Goal: Task Accomplishment & Management: Use online tool/utility

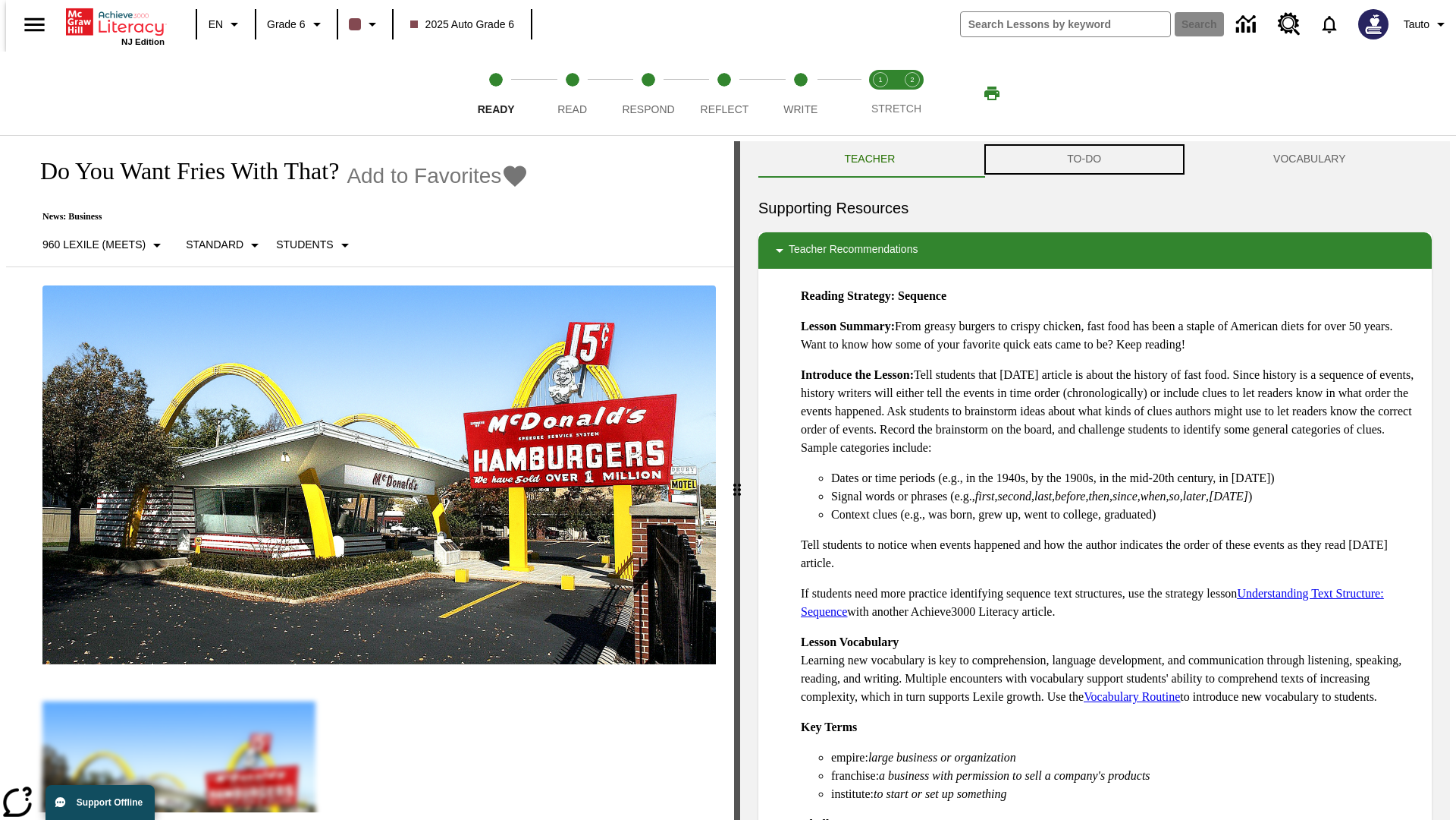
click at [1084, 159] on button "TO-DO" at bounding box center [1084, 159] width 206 height 36
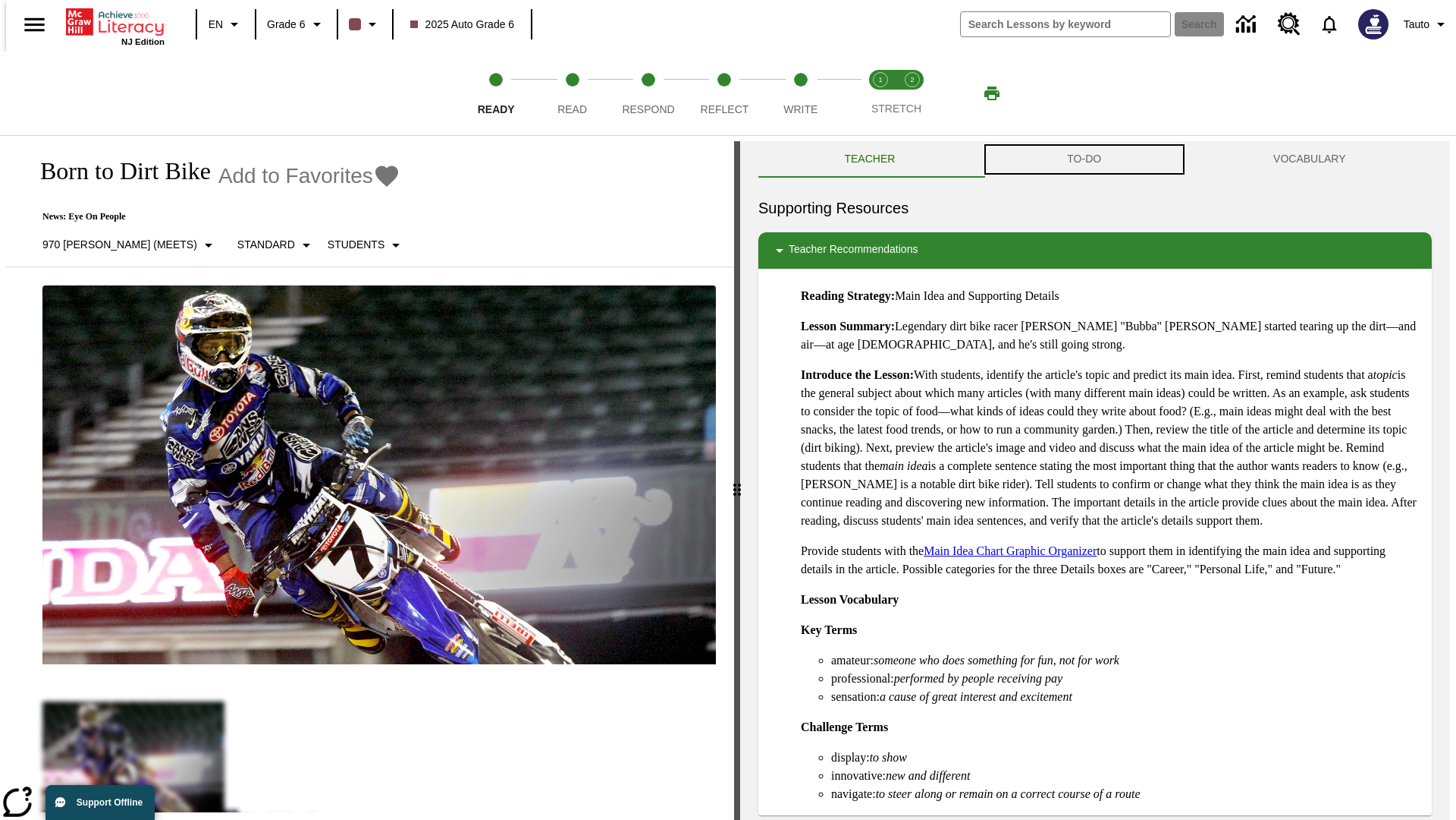
click at [1084, 159] on button "TO-DO" at bounding box center [1084, 159] width 206 height 36
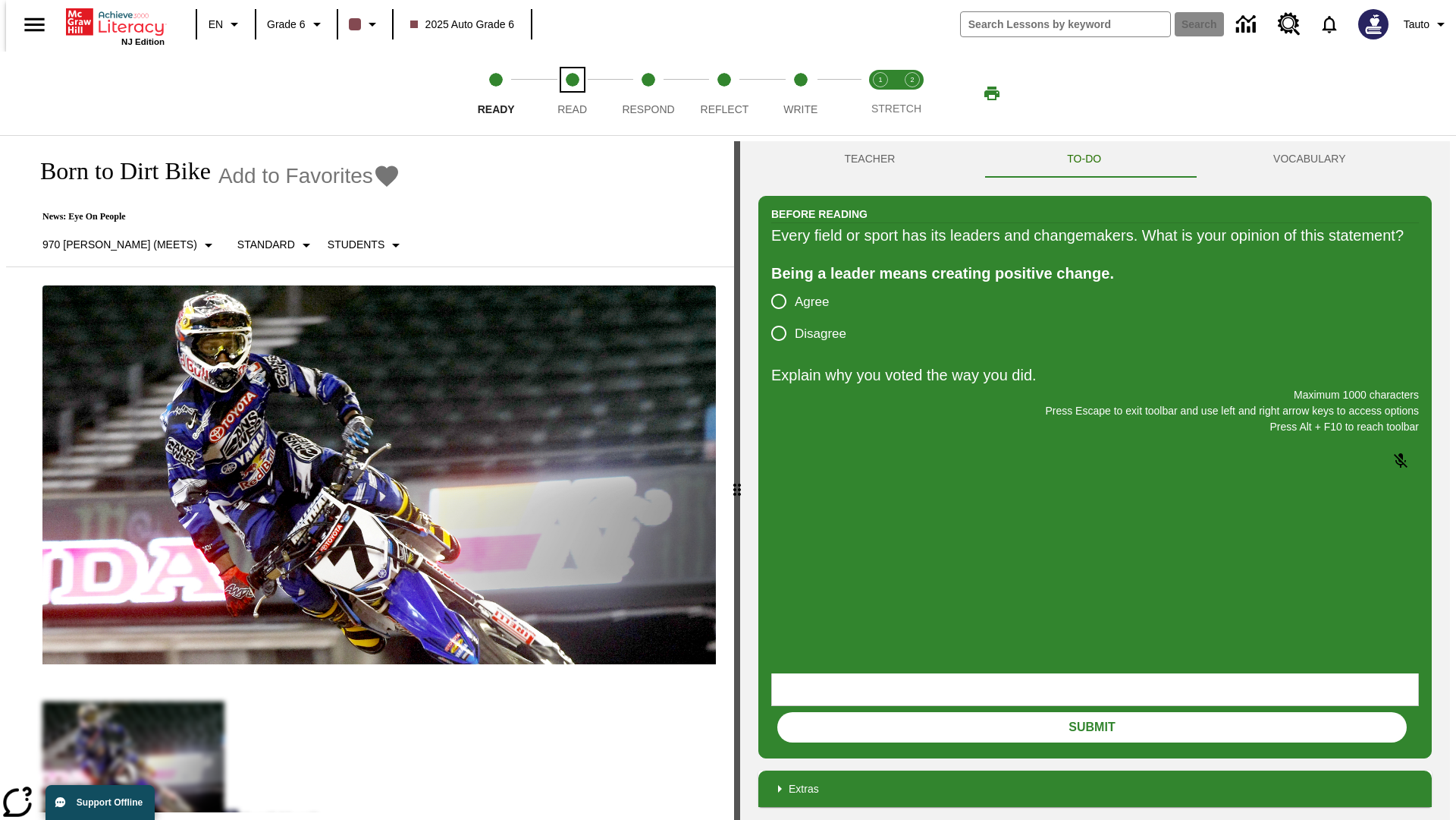
click at [572, 93] on span "Read" at bounding box center [572, 103] width 29 height 28
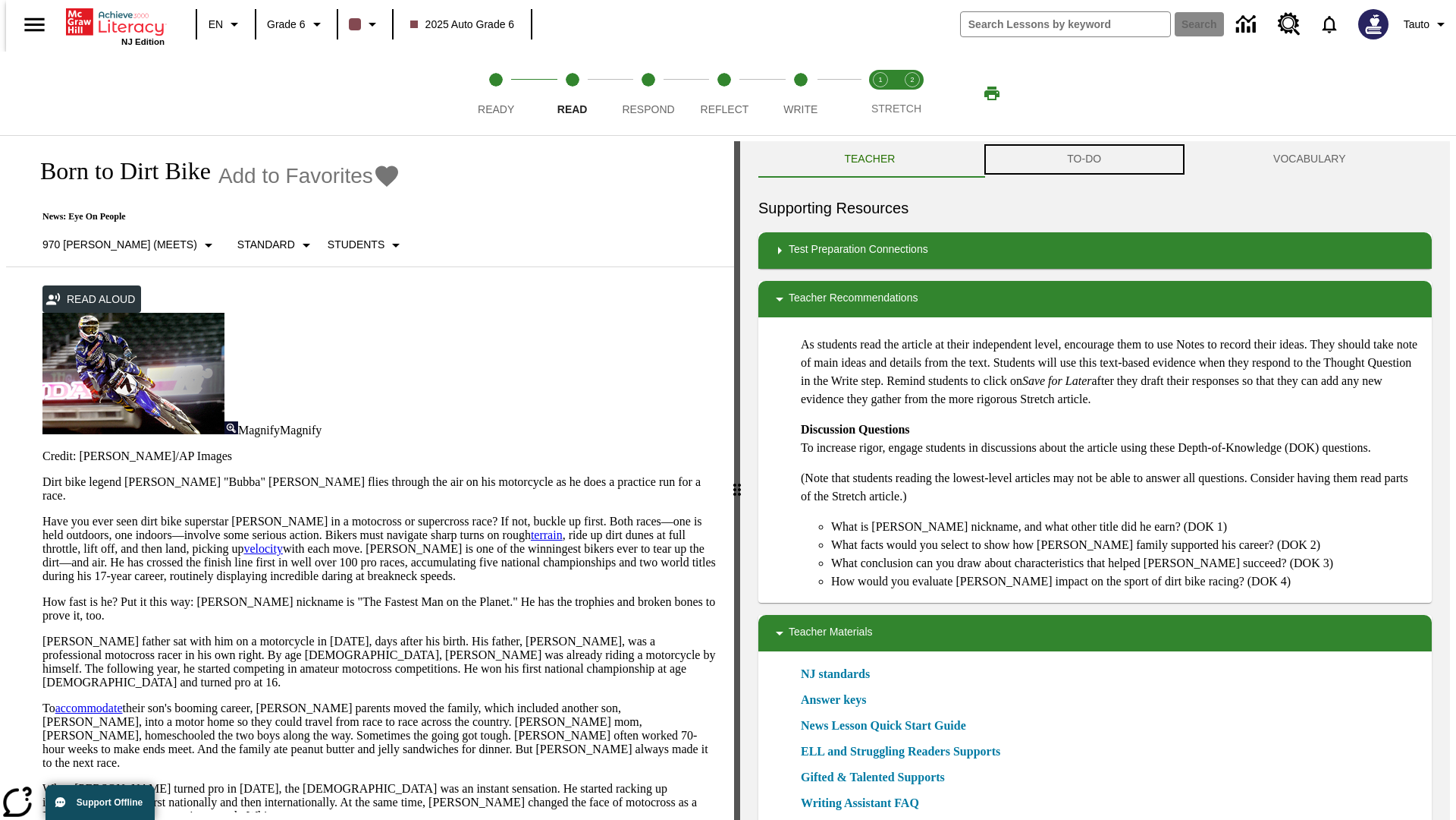
scroll to position [1, 0]
click at [1084, 159] on button "TO-DO" at bounding box center [1084, 158] width 206 height 36
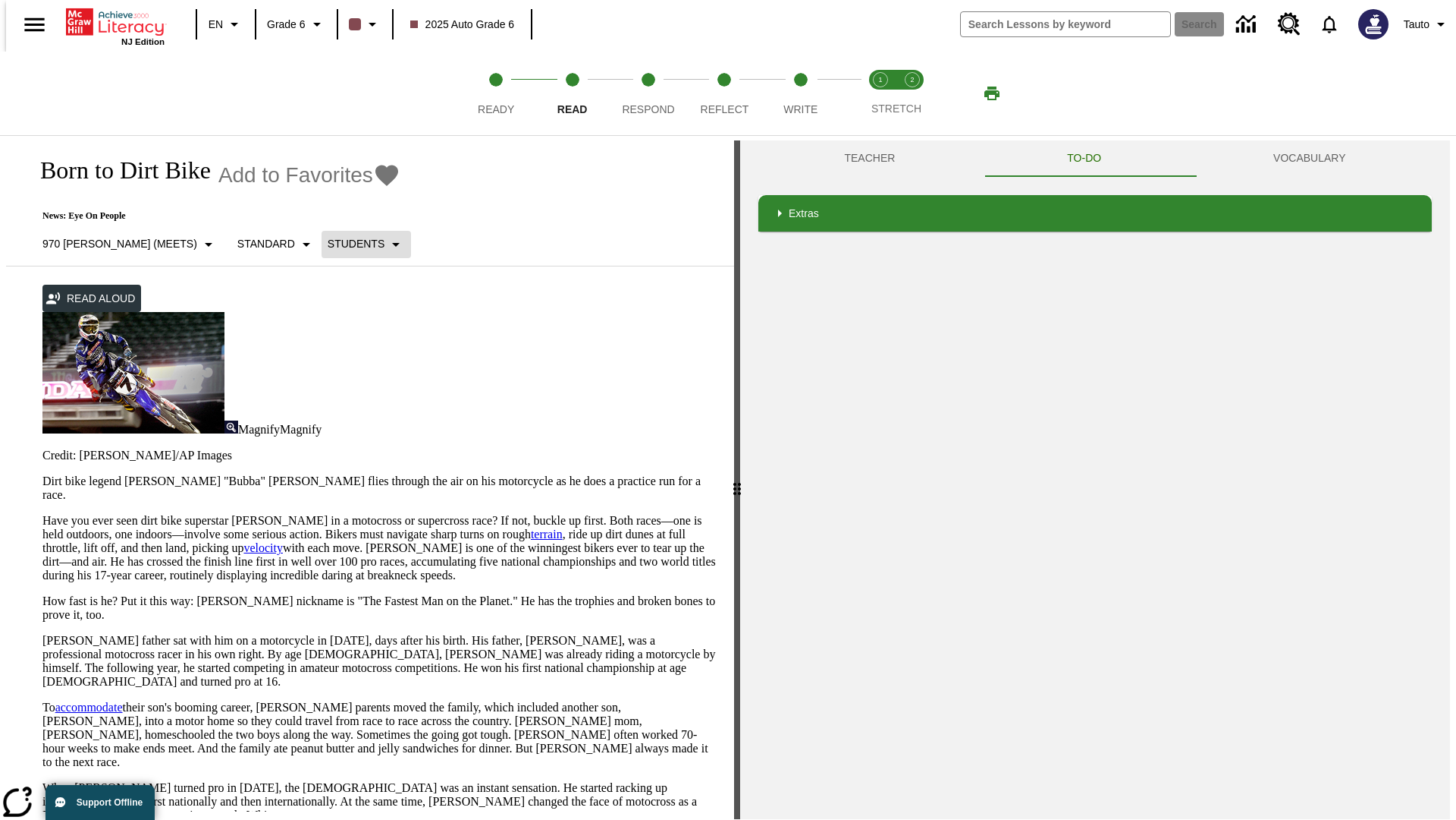
click at [328, 244] on p "Students" at bounding box center [356, 244] width 57 height 16
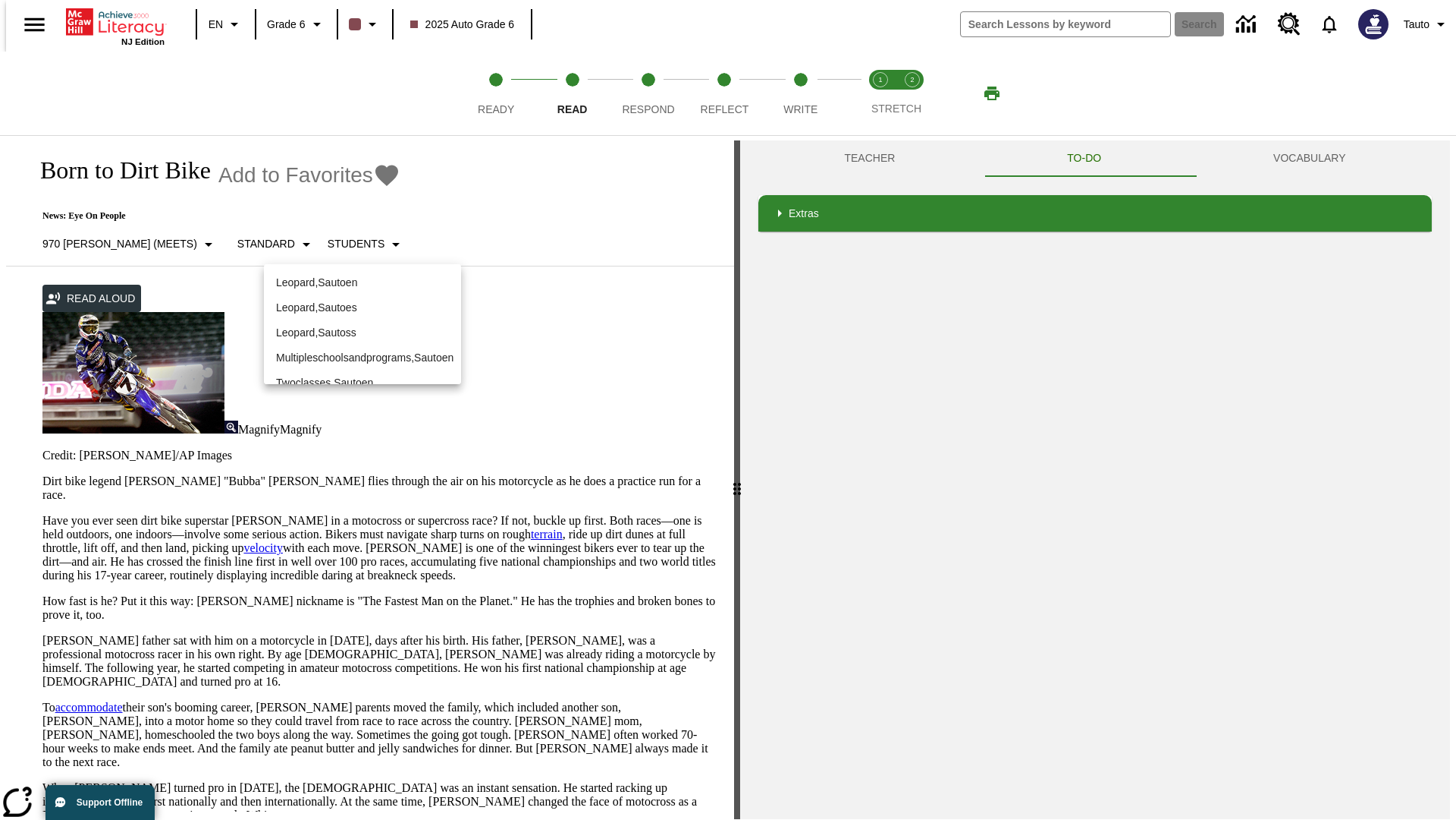
click at [350, 275] on p "Leopard , Sautoen" at bounding box center [363, 283] width 173 height 16
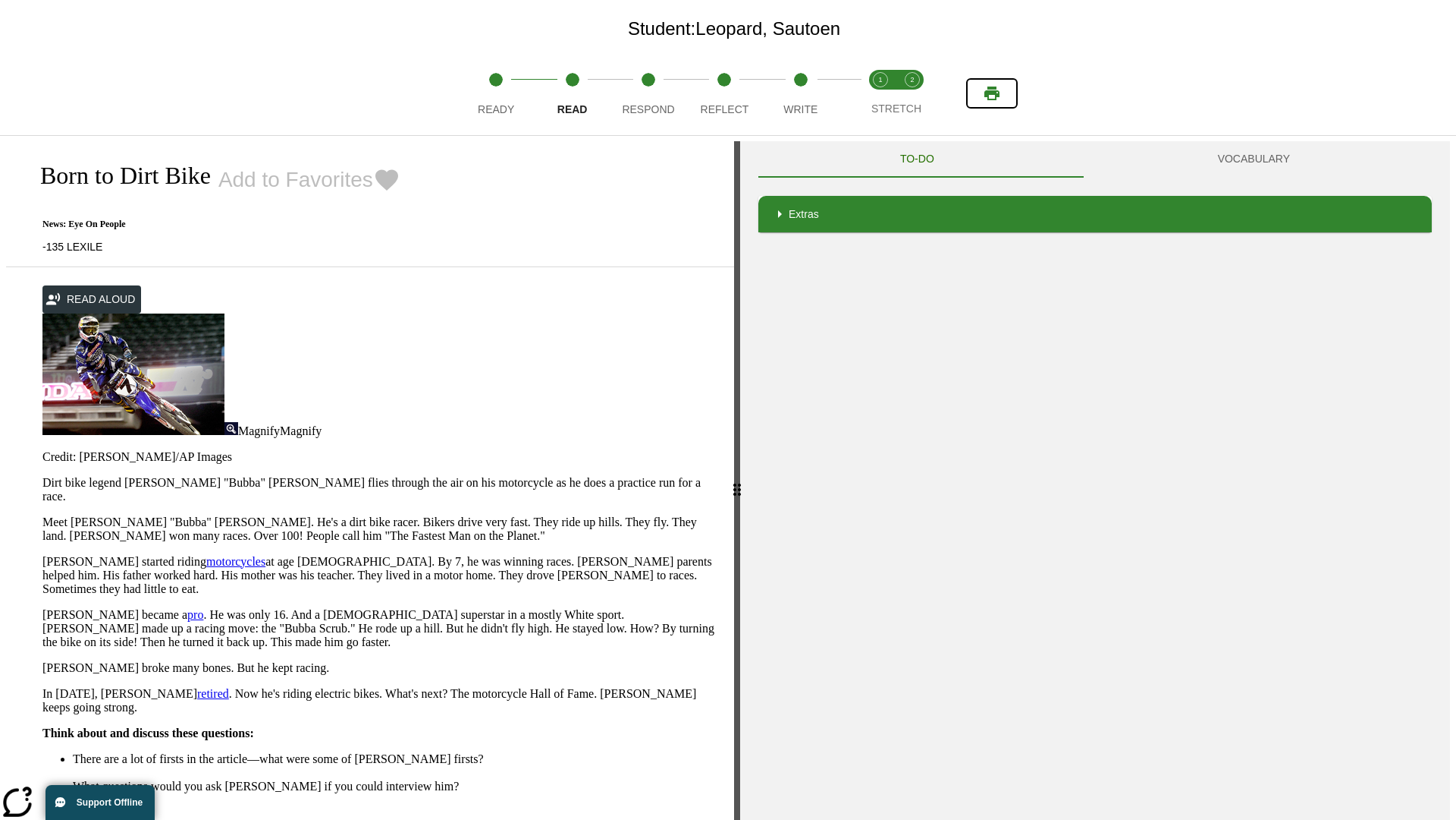
click at [992, 93] on icon "Print" at bounding box center [992, 92] width 15 height 13
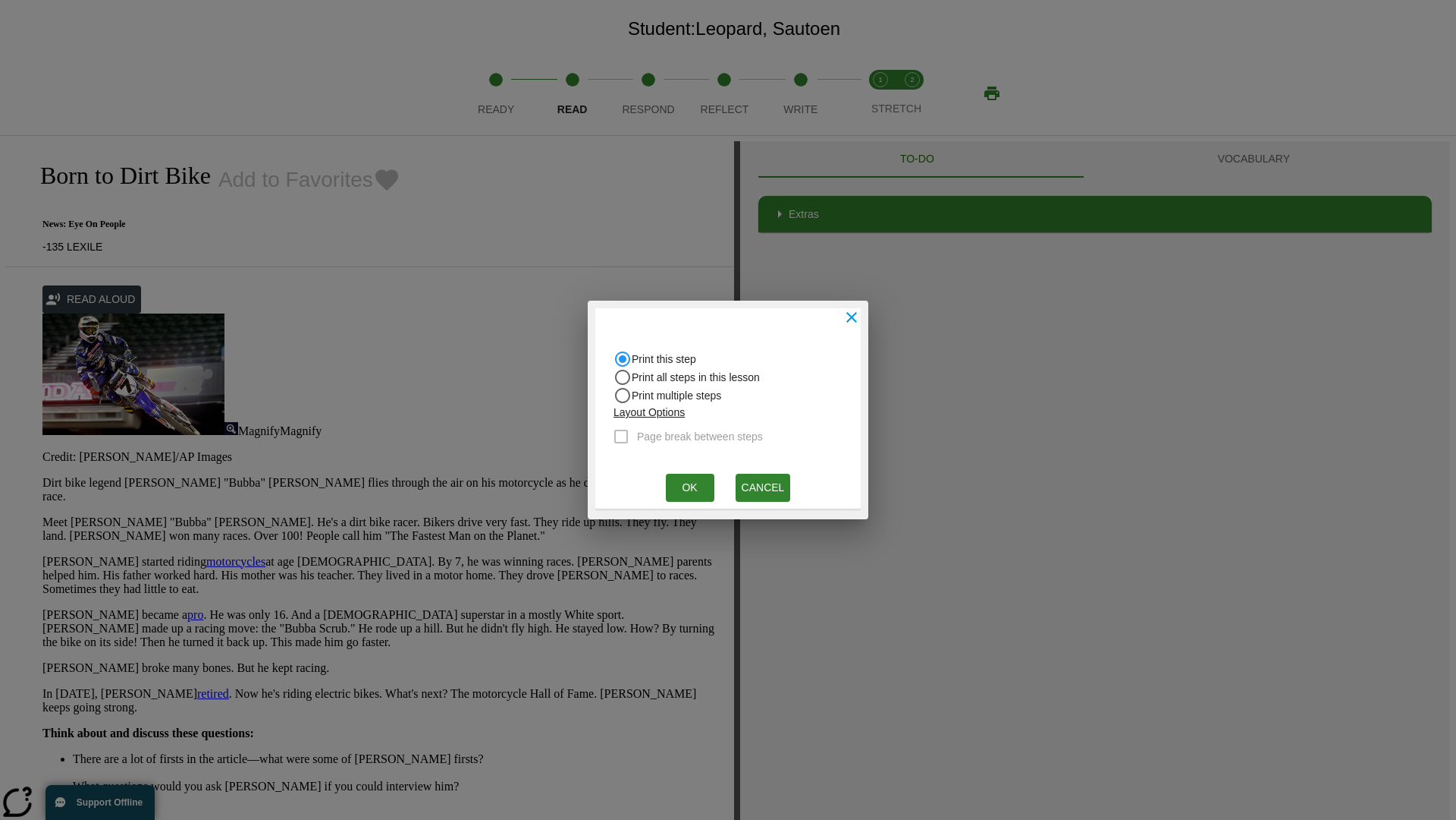
click at [623, 377] on input "Print all steps in this lesson" at bounding box center [622, 377] width 18 height 18
radio input "true"
radio input "false"
checkbox input "true"
click at [690, 487] on button "Ok" at bounding box center [690, 488] width 49 height 28
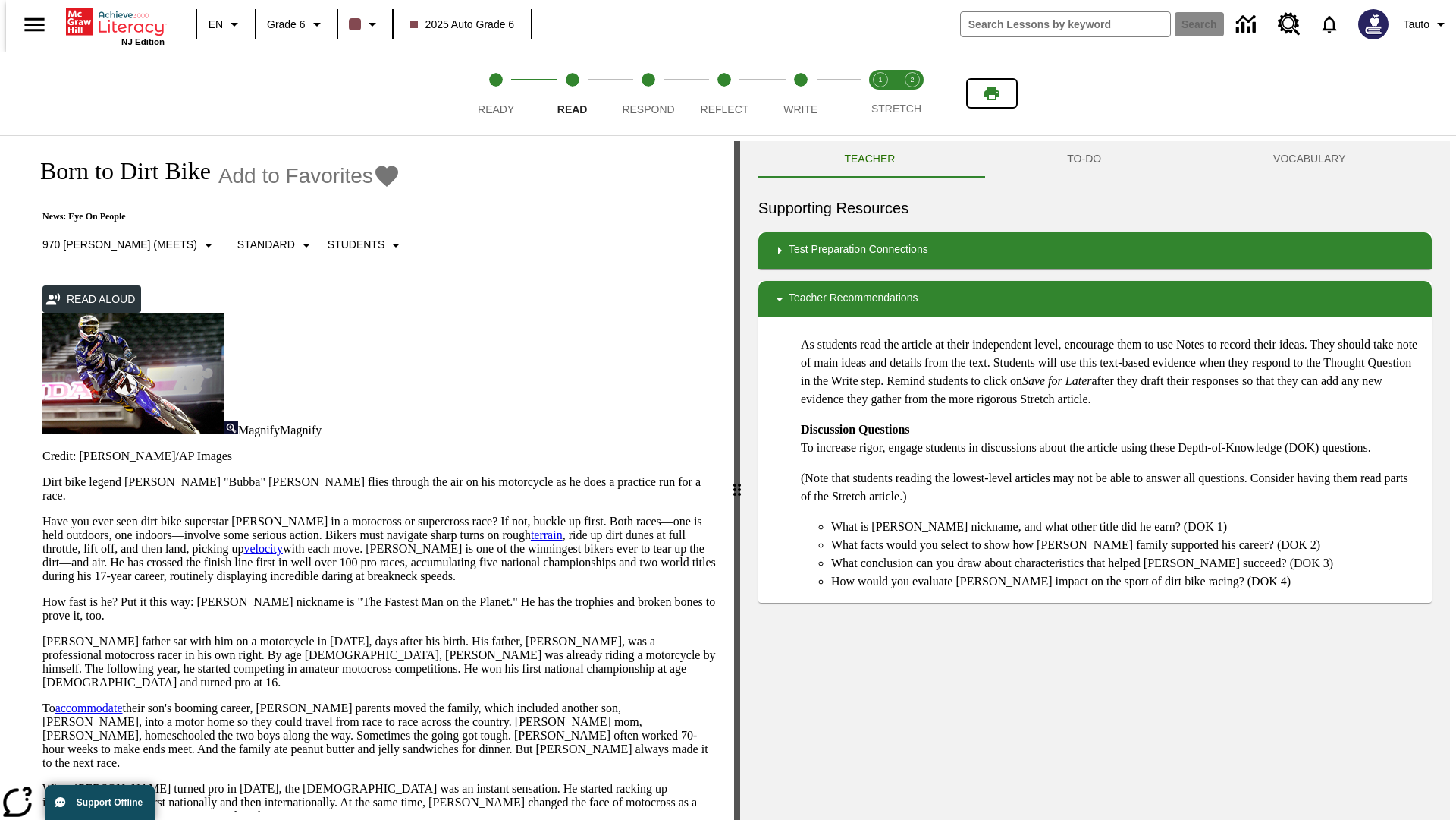
click at [992, 93] on icon "Print" at bounding box center [992, 92] width 15 height 13
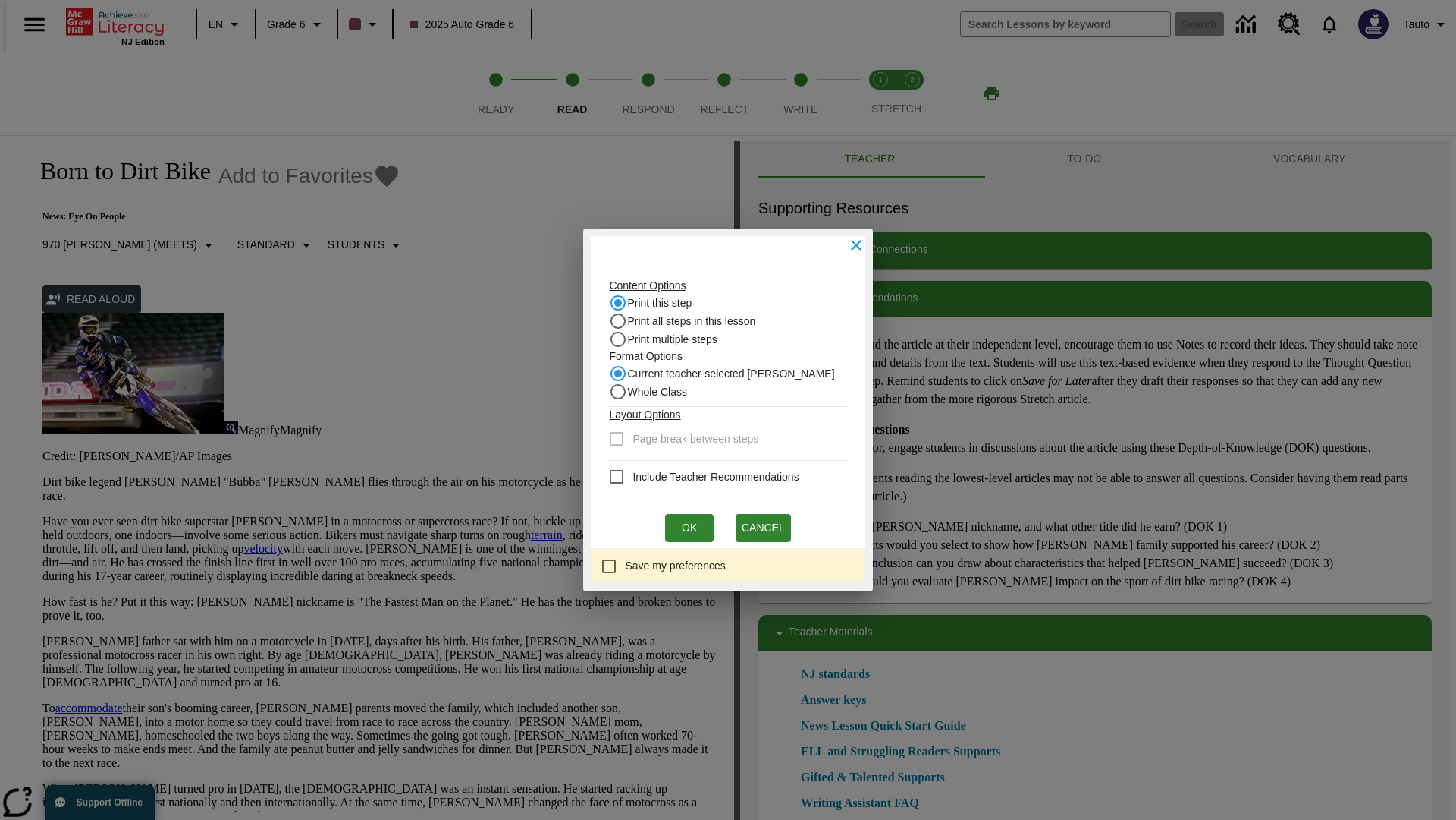
click at [623, 302] on input "Print this step" at bounding box center [618, 302] width 18 height 18
click at [623, 391] on input "Whole Class" at bounding box center [618, 391] width 18 height 18
radio input "true"
radio input "false"
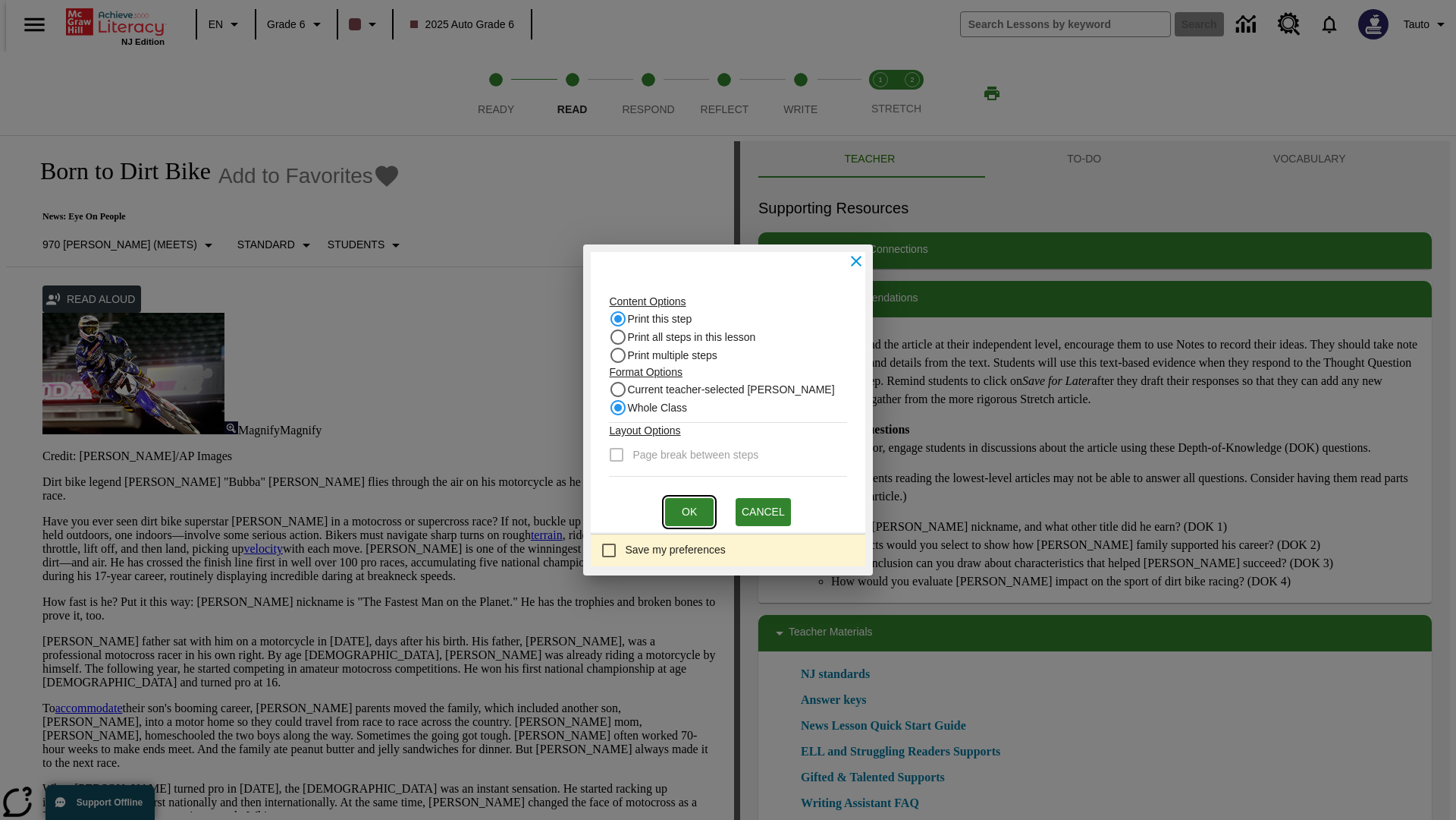
click at [690, 511] on button "Ok" at bounding box center [689, 512] width 49 height 28
